Goal: Transaction & Acquisition: Purchase product/service

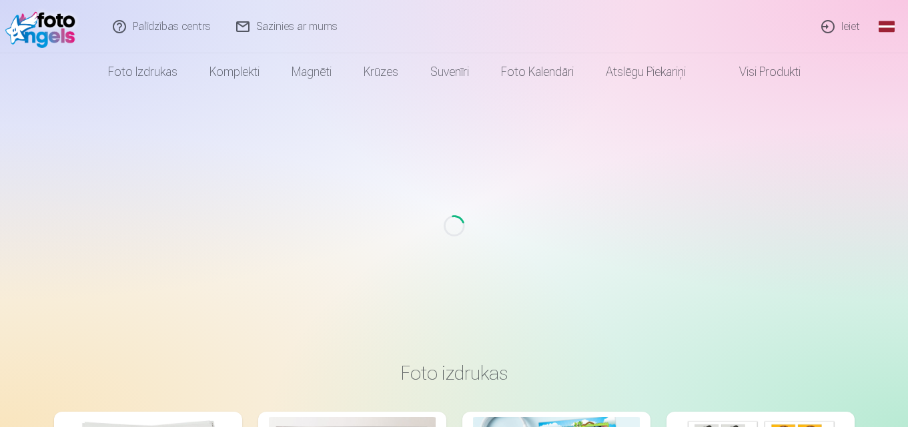
click at [850, 30] on link "Ieiet" at bounding box center [841, 26] width 64 height 53
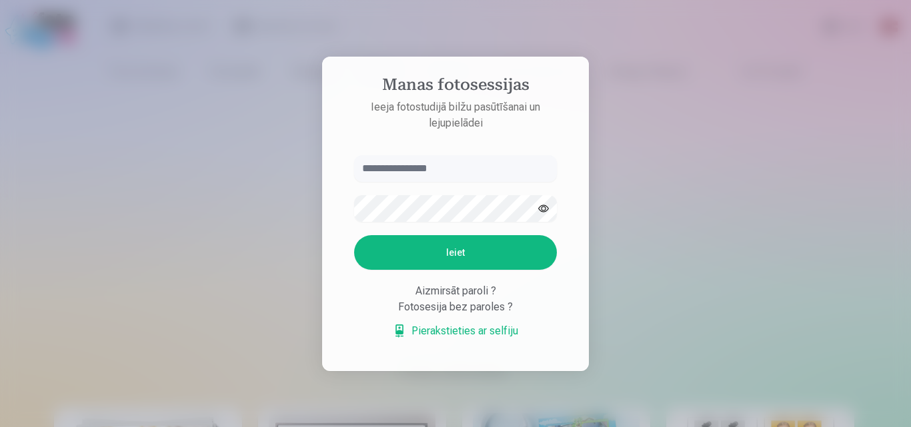
click at [437, 172] on input "text" at bounding box center [455, 168] width 203 height 27
type input "**********"
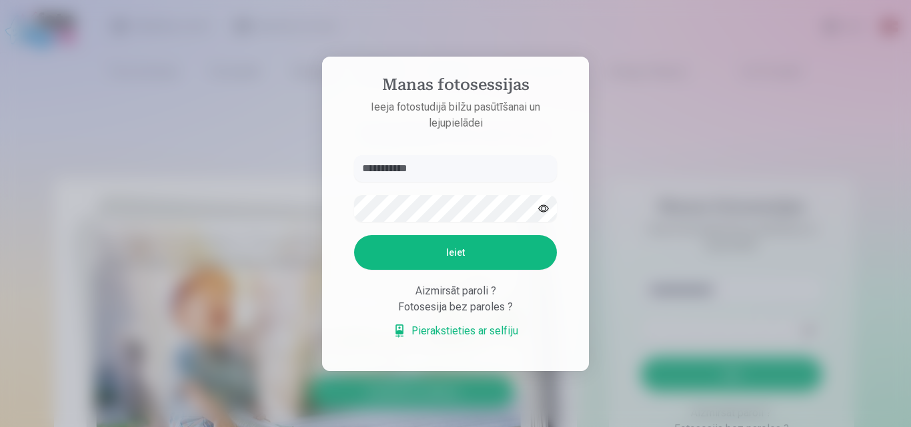
click at [417, 248] on button "Ieiet" at bounding box center [455, 252] width 203 height 35
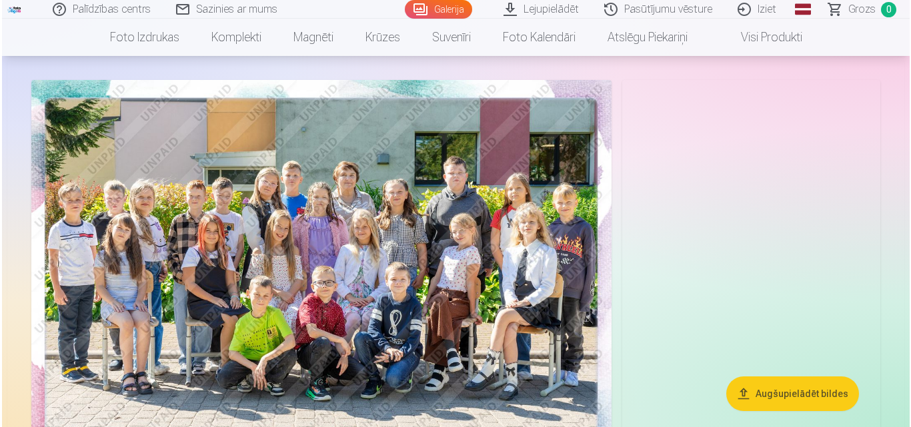
scroll to position [133, 0]
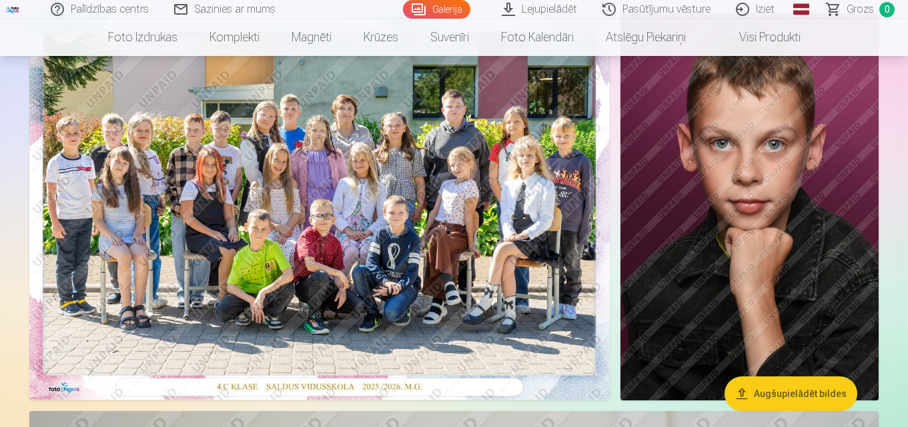
click at [812, 401] on button "Augšupielādēt bildes" at bounding box center [790, 394] width 133 height 35
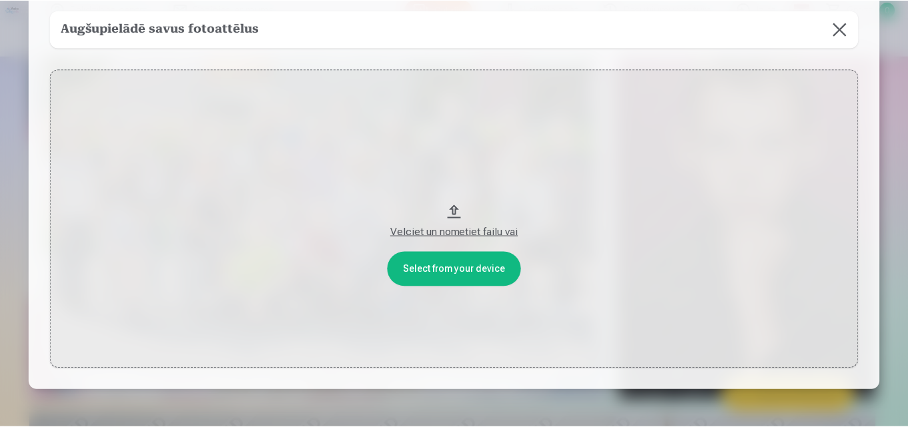
scroll to position [67, 0]
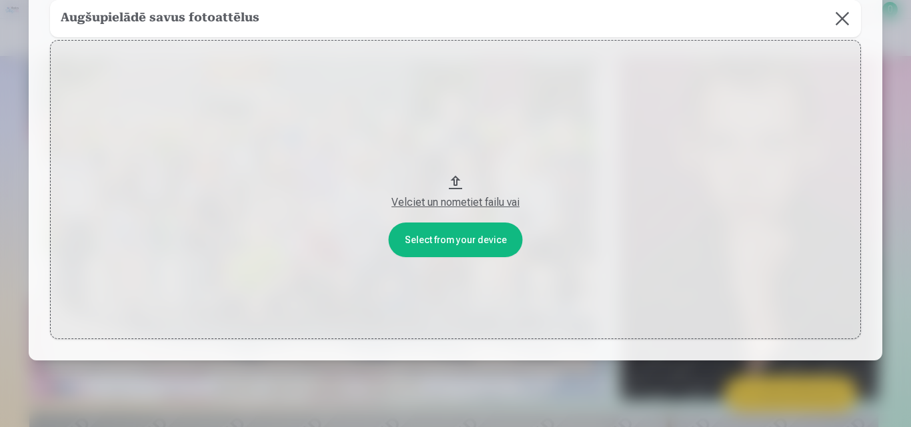
click at [845, 18] on button at bounding box center [842, 18] width 37 height 37
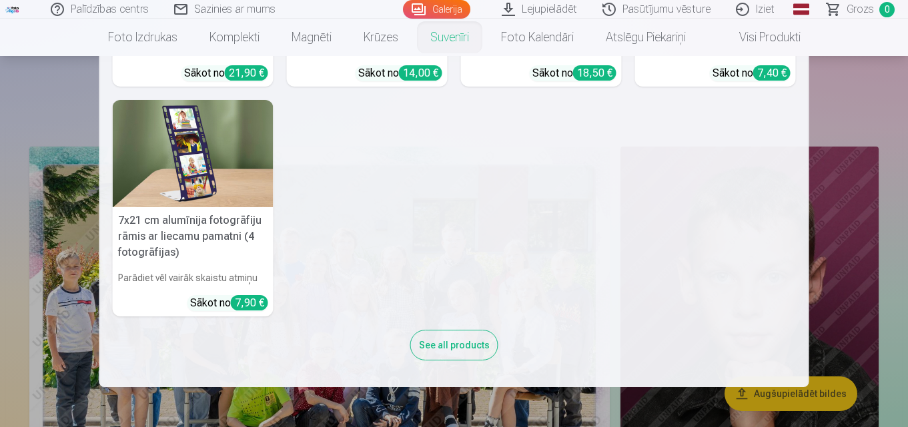
scroll to position [333, 0]
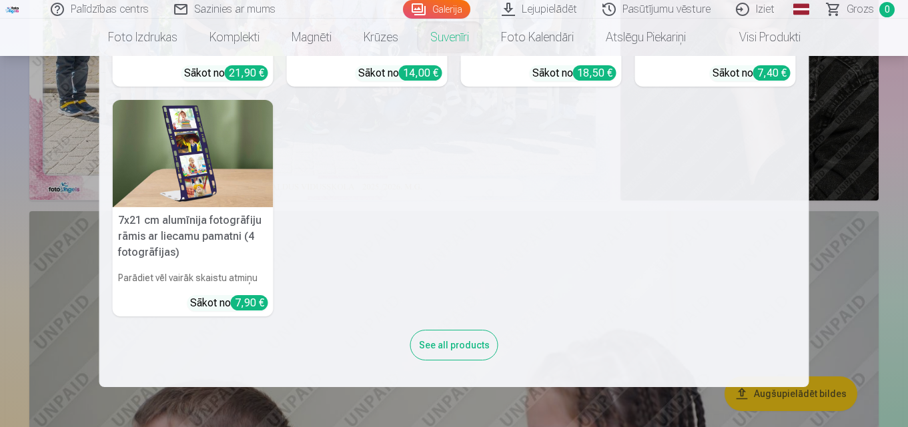
click at [459, 339] on div "See all products" at bounding box center [454, 345] width 88 height 31
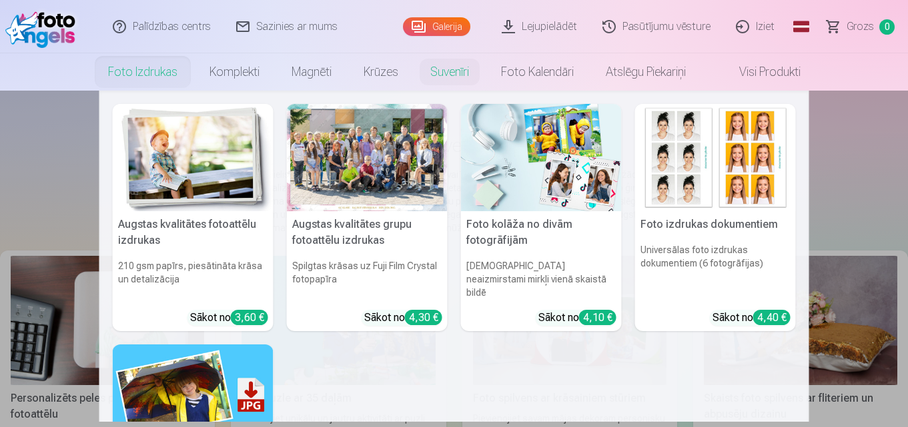
click at [138, 81] on link "Foto izdrukas" at bounding box center [142, 71] width 101 height 37
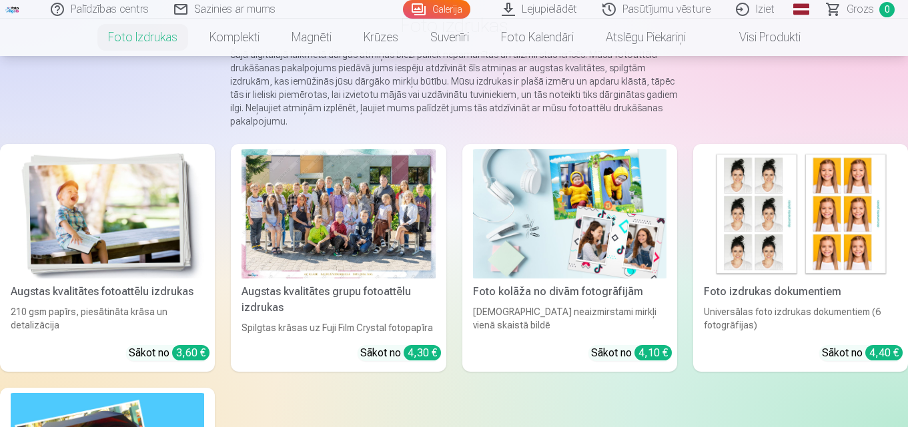
scroll to position [133, 0]
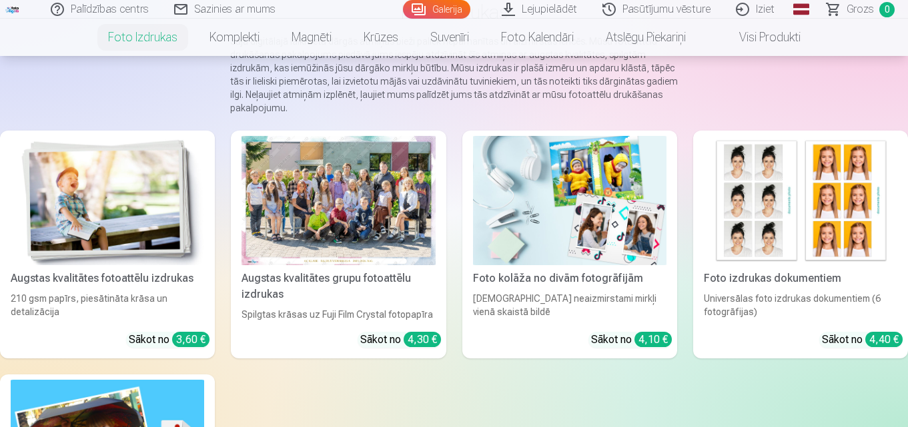
click at [419, 341] on div "4,30 €" at bounding box center [421, 339] width 37 height 15
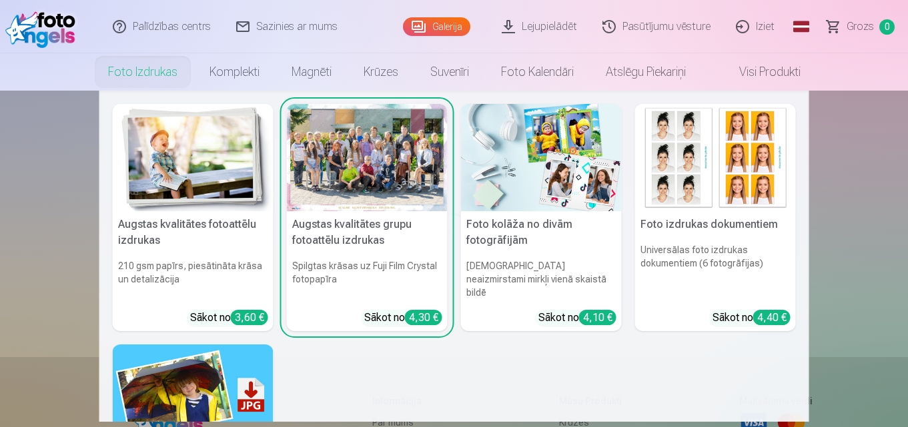
click at [148, 77] on link "Foto izdrukas" at bounding box center [142, 71] width 101 height 37
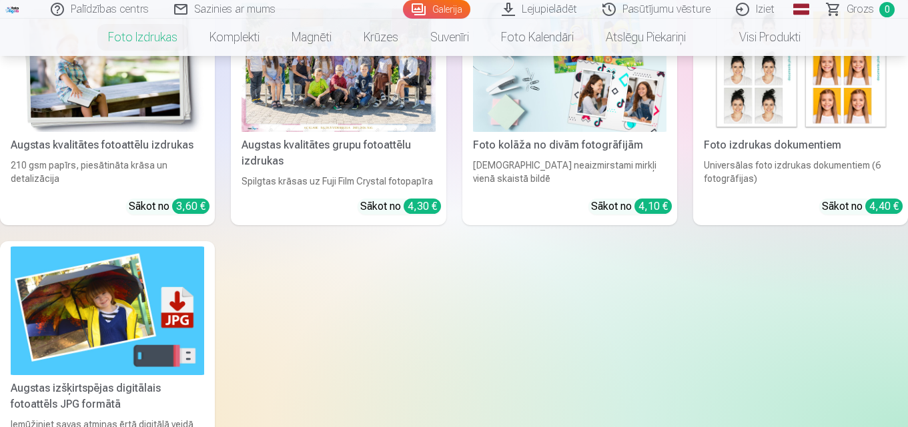
scroll to position [133, 0]
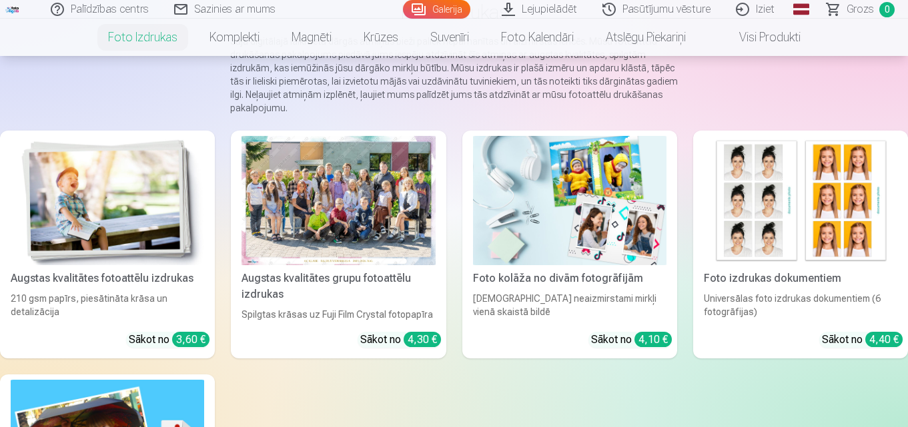
click at [129, 234] on img at bounding box center [107, 200] width 193 height 129
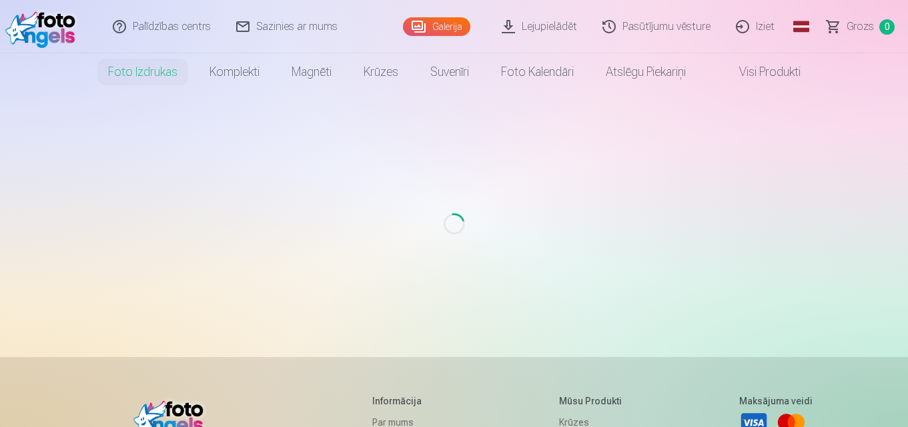
click at [761, 27] on link "Iziet" at bounding box center [756, 26] width 64 height 53
click at [759, 21] on link "Iziet" at bounding box center [756, 26] width 64 height 53
click at [768, 25] on link "Iziet" at bounding box center [756, 26] width 64 height 53
